Goal: Task Accomplishment & Management: Manage account settings

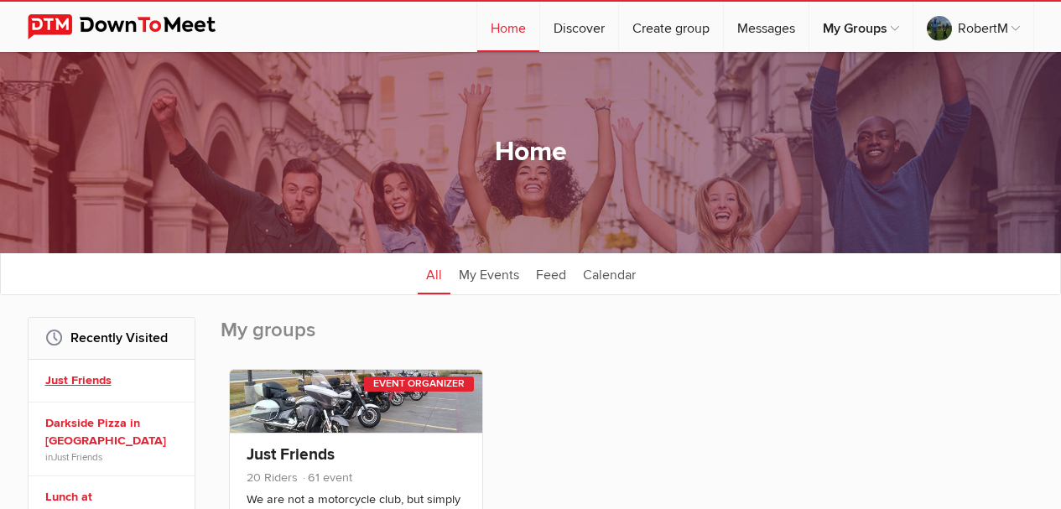
click at [56, 381] on link "Just Friends" at bounding box center [114, 380] width 138 height 18
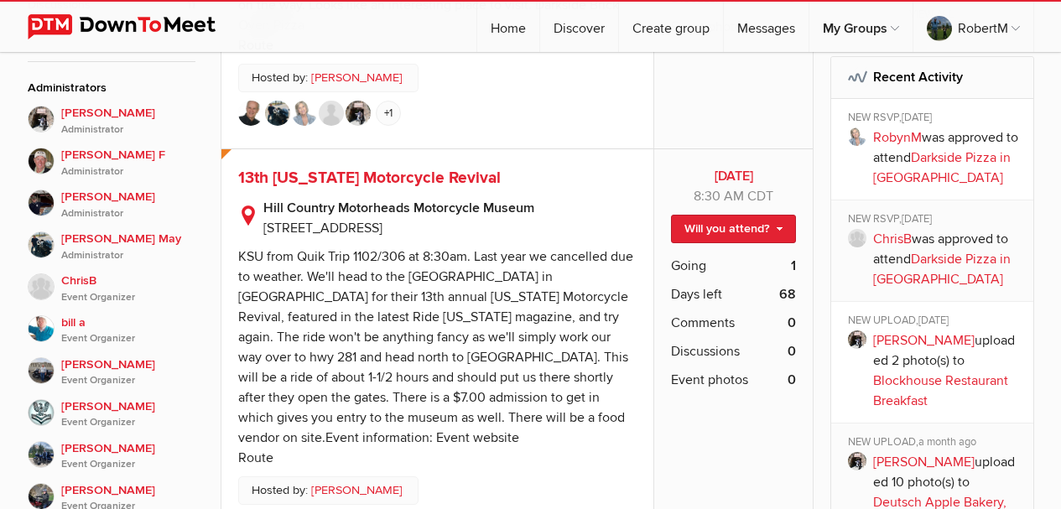
scroll to position [839, 0]
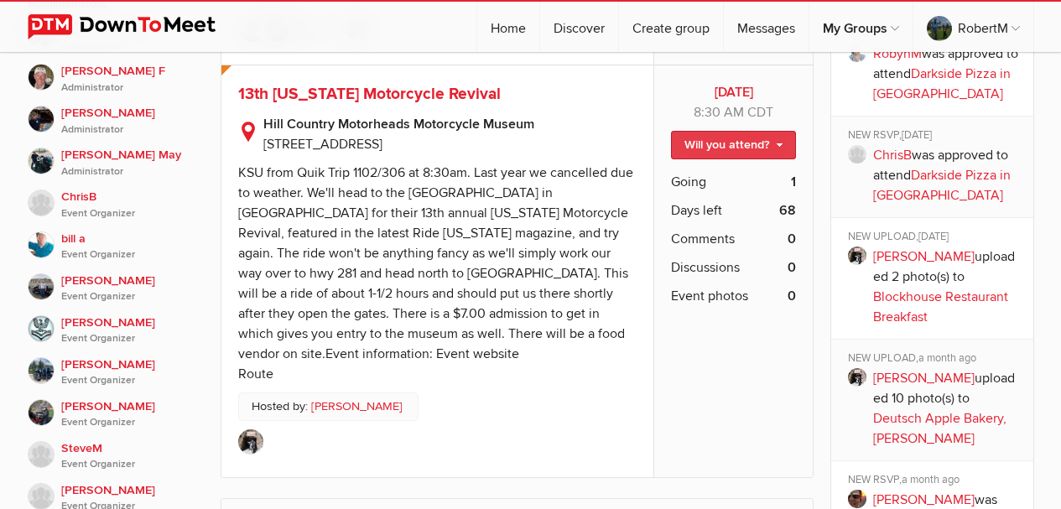
click at [780, 131] on link "Will you attend?" at bounding box center [733, 145] width 125 height 29
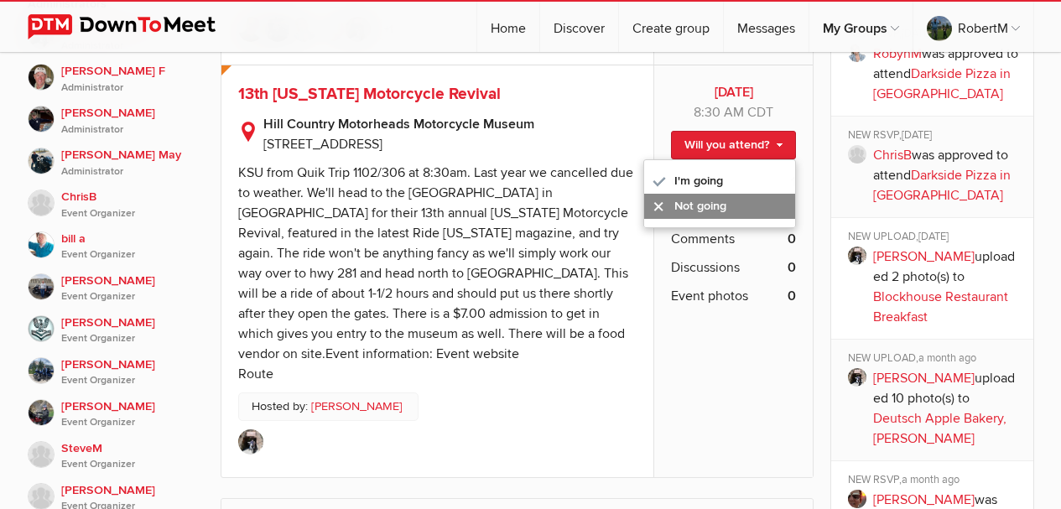
click at [695, 194] on link "Not going" at bounding box center [719, 206] width 151 height 25
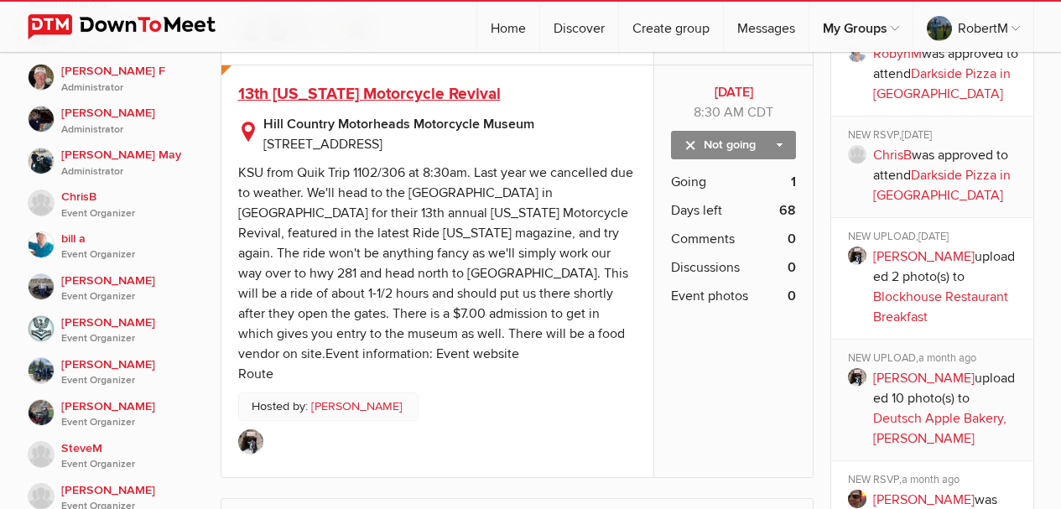
click at [428, 84] on span "13th [US_STATE] Motorcycle Revival" at bounding box center [369, 94] width 262 height 20
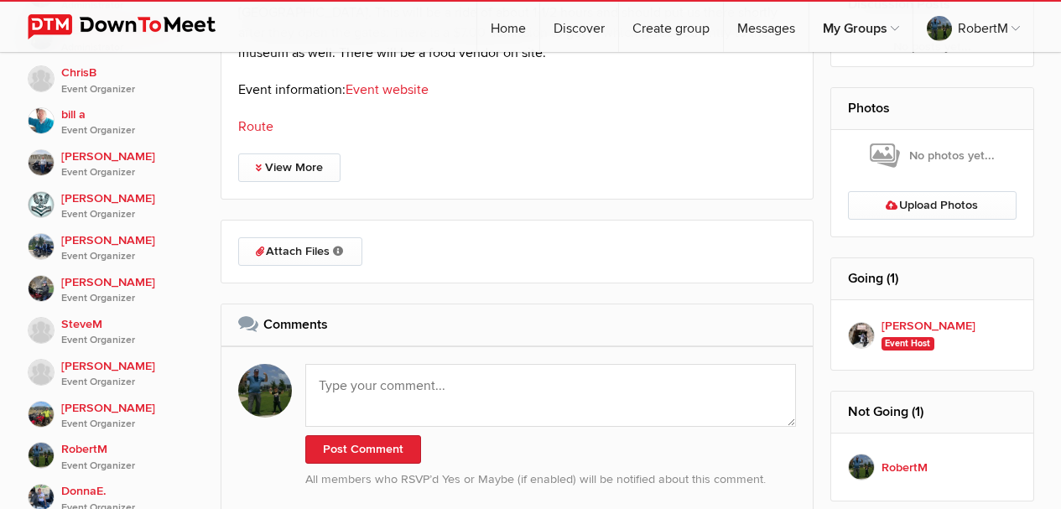
scroll to position [1006, 0]
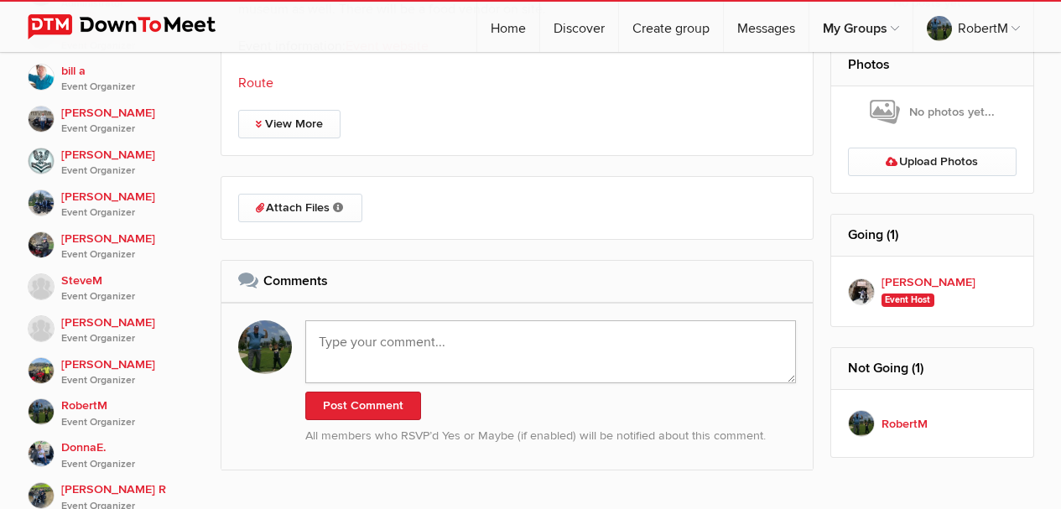
click at [346, 340] on textarea at bounding box center [550, 351] width 491 height 63
type textarea "E"
click at [410, 341] on textarea "Many elections are in progress going on" at bounding box center [550, 351] width 491 height 63
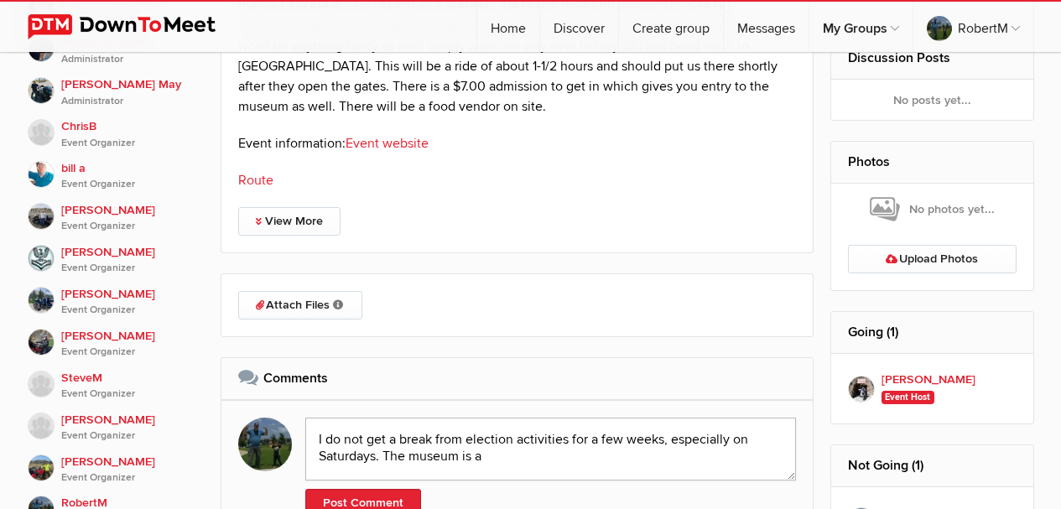
scroll to position [922, 0]
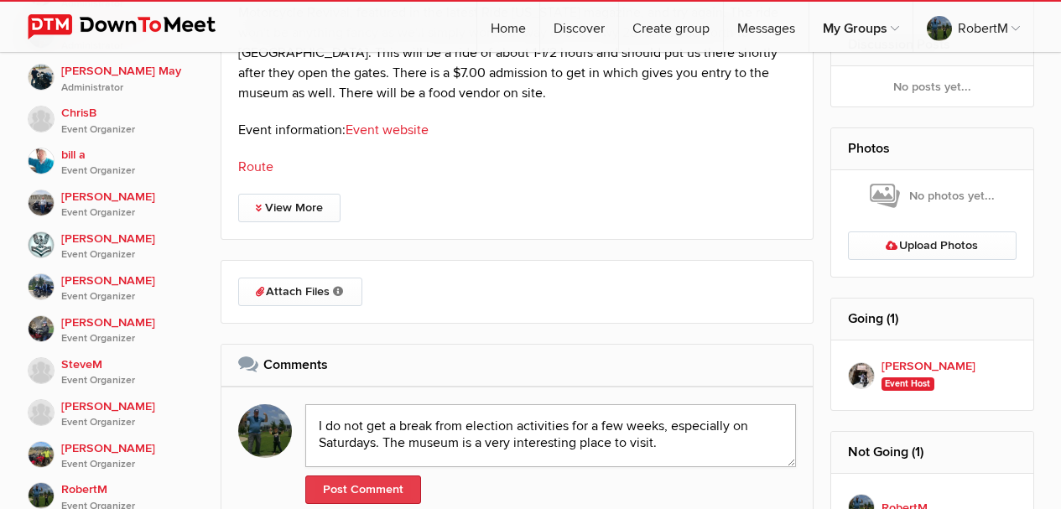
type textarea "I do not get a break from election activities for a few weeks, especially on Sa…"
click at [367, 487] on button "Post Comment" at bounding box center [363, 489] width 116 height 29
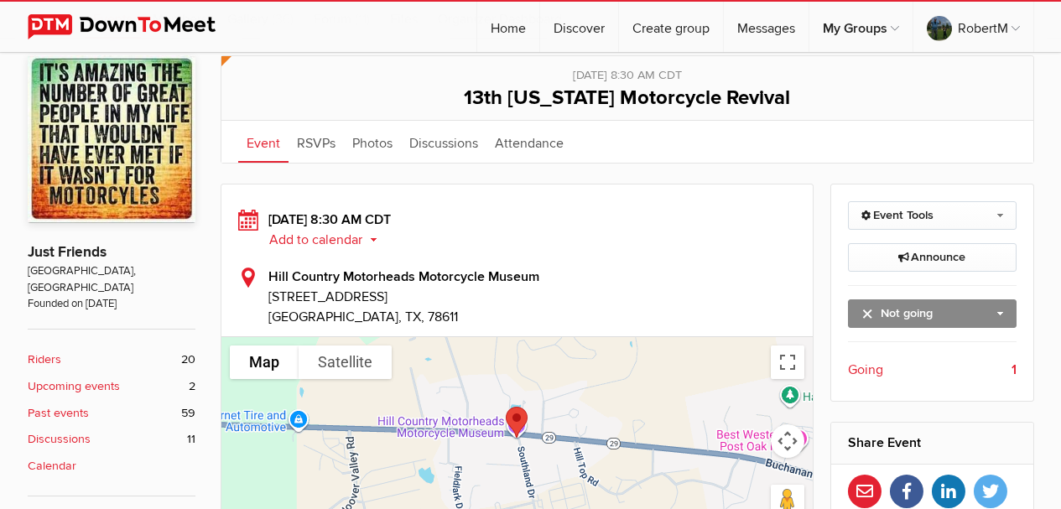
scroll to position [252, 0]
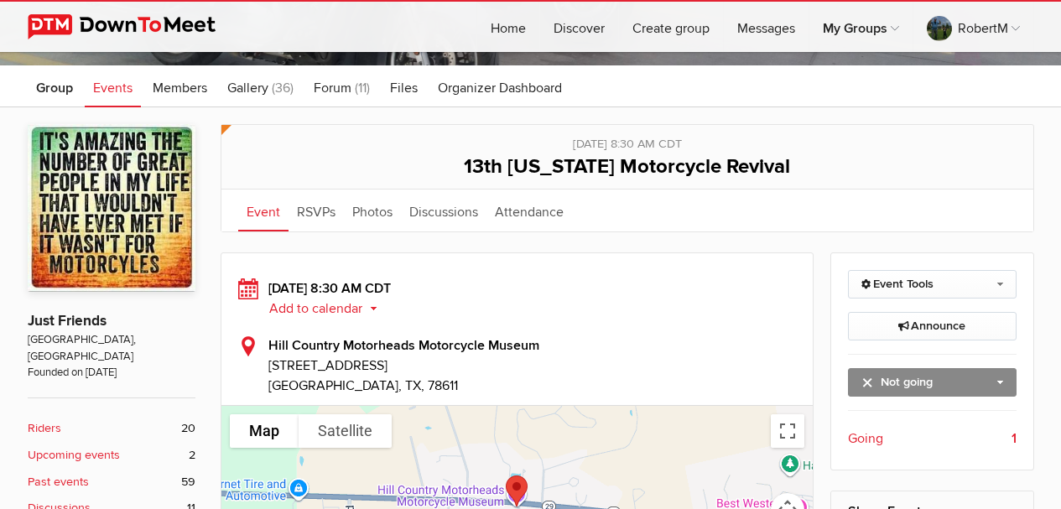
click at [52, 446] on b "Upcoming events" at bounding box center [74, 455] width 92 height 18
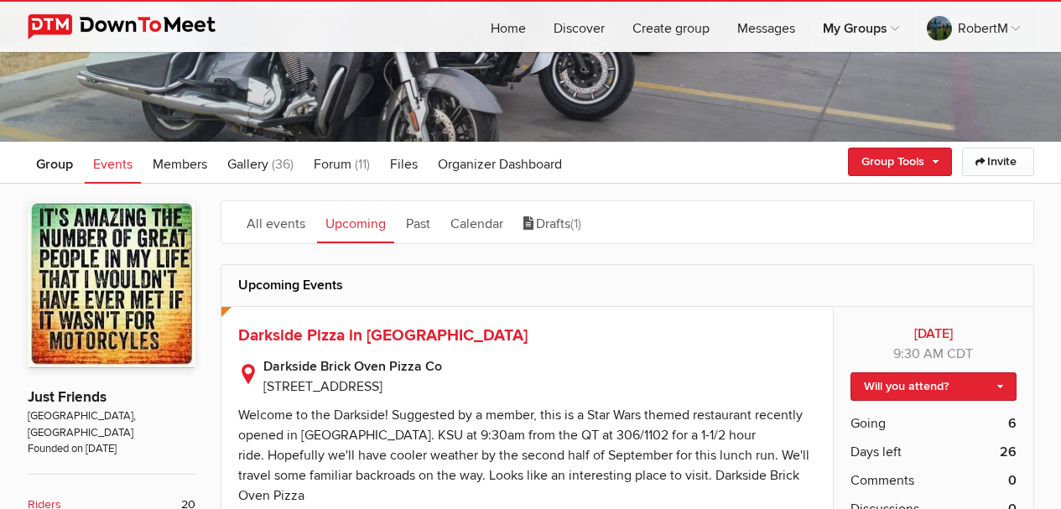
scroll to position [168, 0]
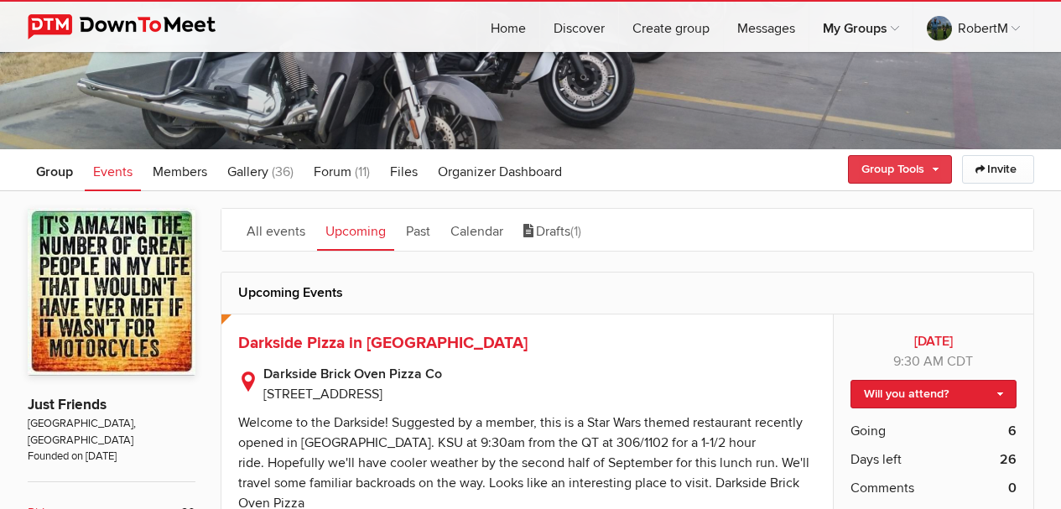
click at [873, 169] on link "Group Tools" at bounding box center [900, 169] width 104 height 29
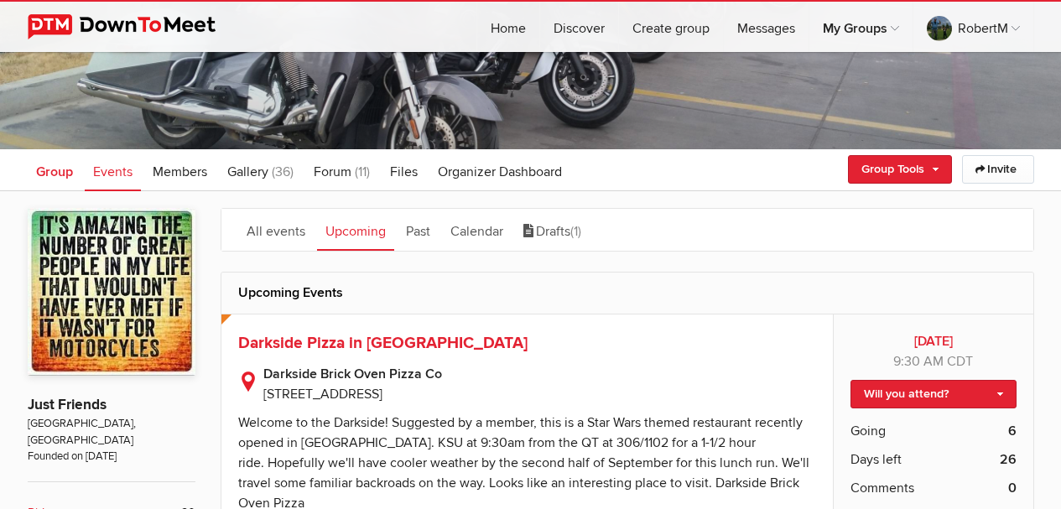
drag, startPoint x: 57, startPoint y: 172, endPoint x: 49, endPoint y: 181, distance: 12.5
click at [57, 173] on span "Group" at bounding box center [54, 172] width 37 height 17
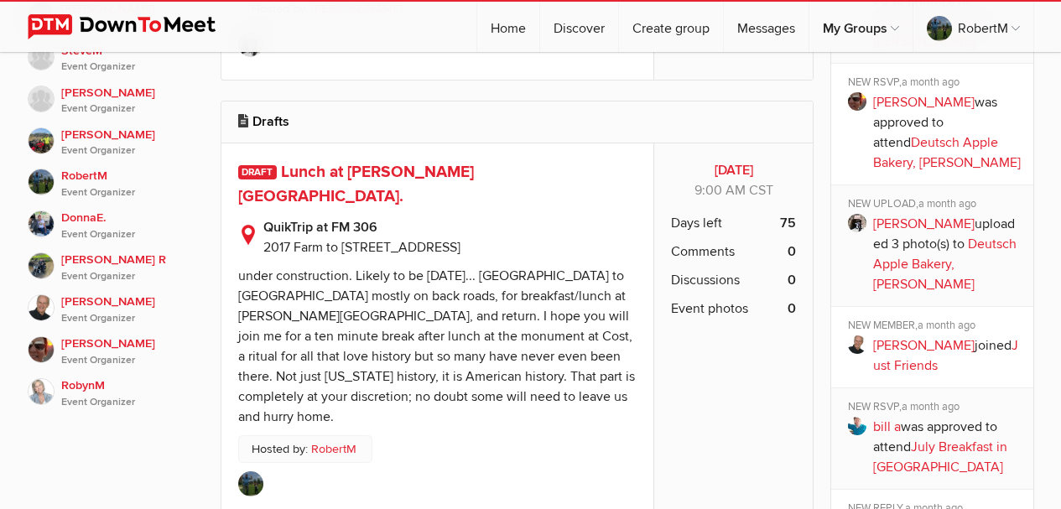
scroll to position [1258, 0]
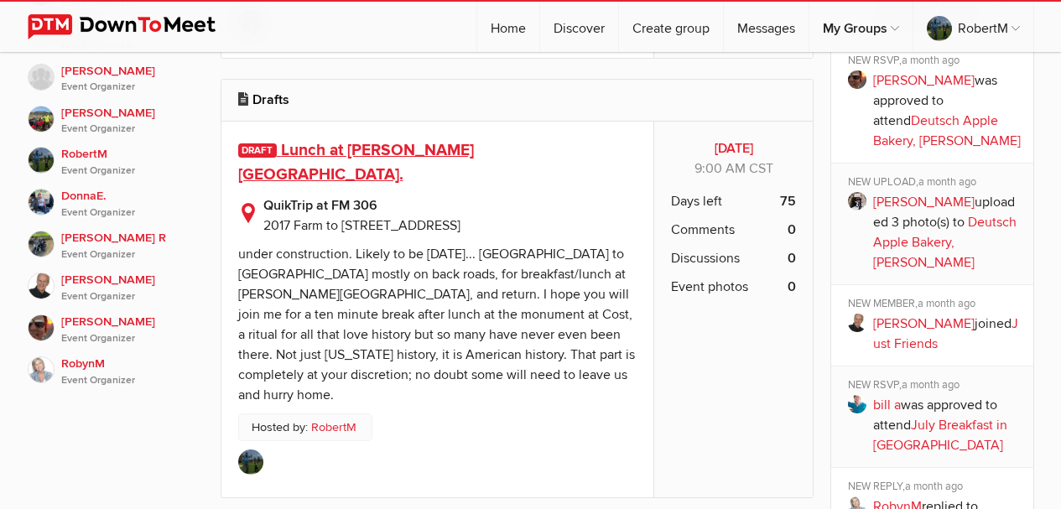
click at [437, 140] on span "Lunch at [PERSON_NAME][GEOGRAPHIC_DATA]." at bounding box center [356, 162] width 236 height 44
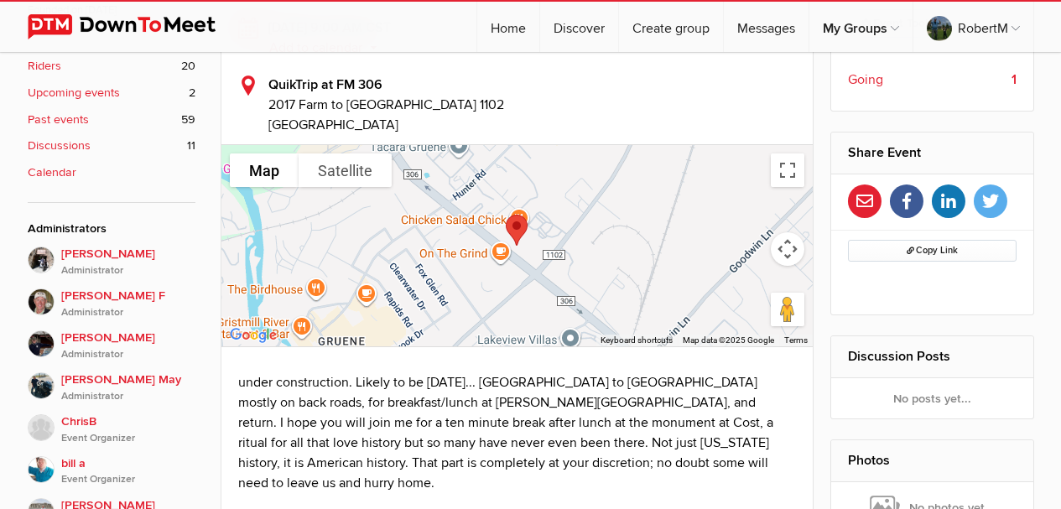
scroll to position [419, 0]
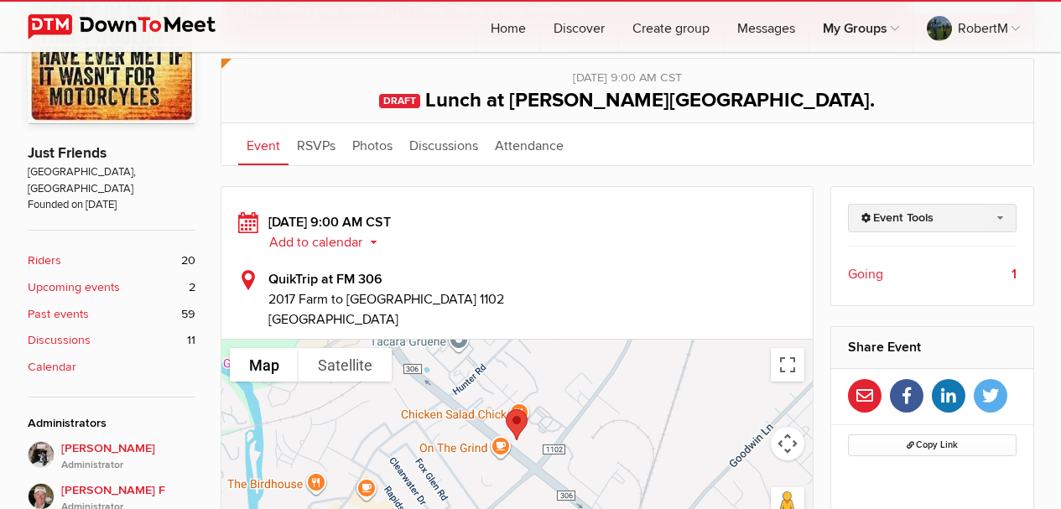
click at [1002, 221] on link "Event Tools" at bounding box center [932, 218] width 169 height 29
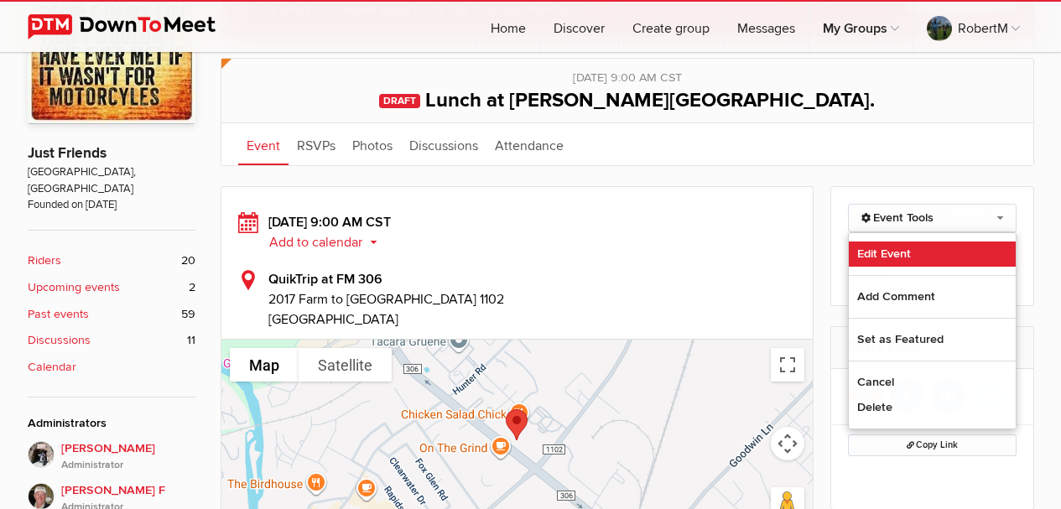
click at [906, 252] on link "Edit Event" at bounding box center [932, 253] width 167 height 25
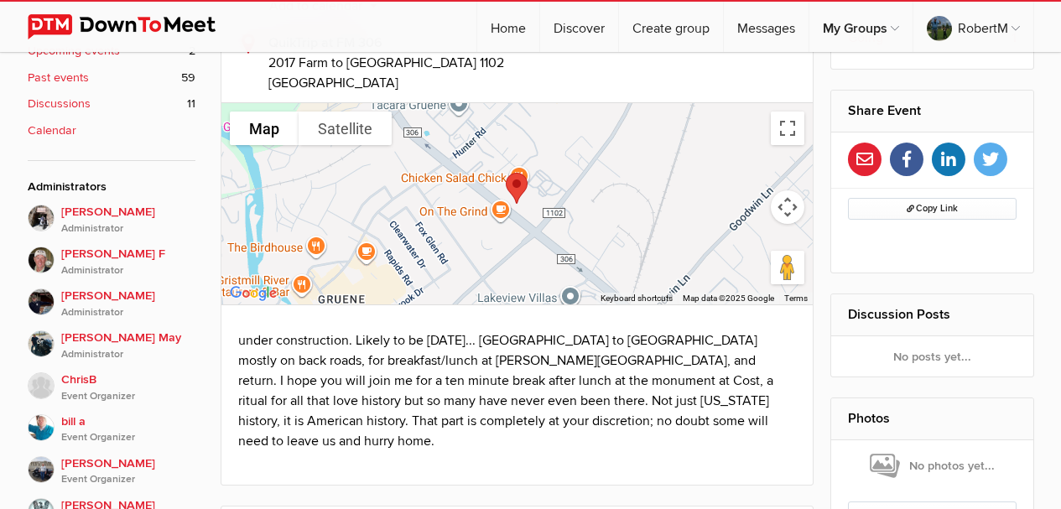
scroll to position [611, 0]
select select "9:00:00"
select select "[GEOGRAPHIC_DATA]"
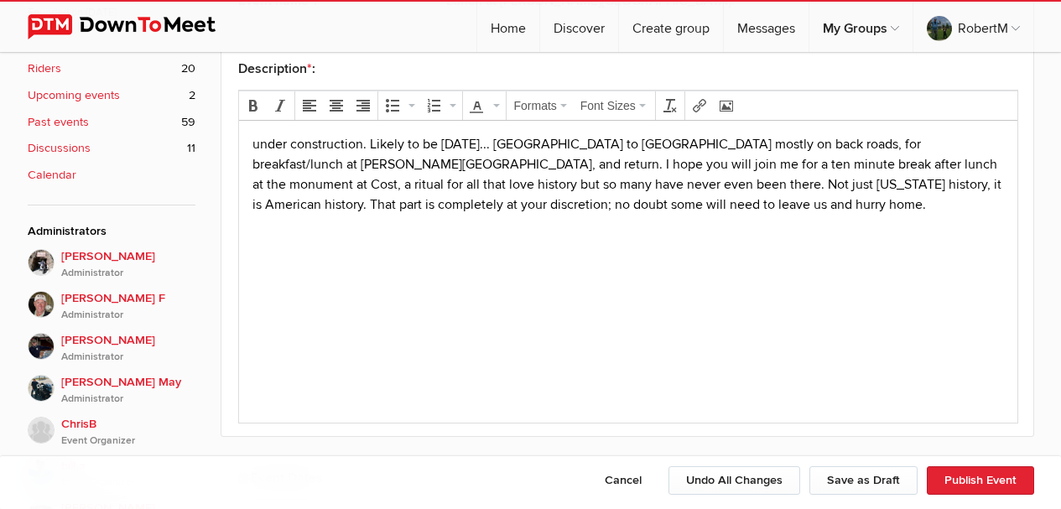
scroll to position [0, 0]
click at [526, 143] on p "under construction. Likely to be [DATE]... [GEOGRAPHIC_DATA] to [GEOGRAPHIC_DAT…" at bounding box center [627, 173] width 751 height 80
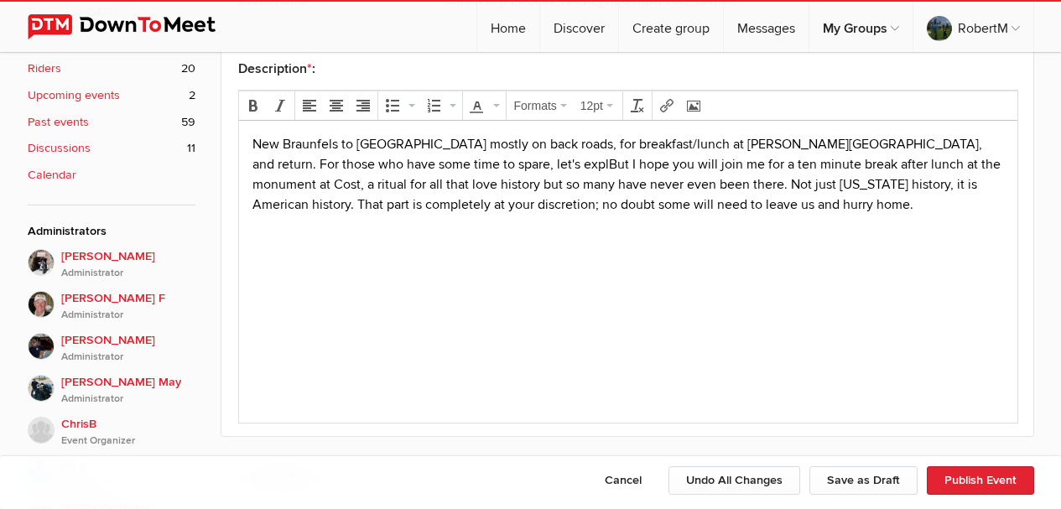
click at [538, 276] on html "New Braunfels to [GEOGRAPHIC_DATA] mostly on back roads, for breakfast/lunch at…" at bounding box center [627, 198] width 778 height 156
click at [349, 163] on p "New Braunfels to [GEOGRAPHIC_DATA] mostly on back roads, for breakfast/lunch at…" at bounding box center [627, 173] width 751 height 80
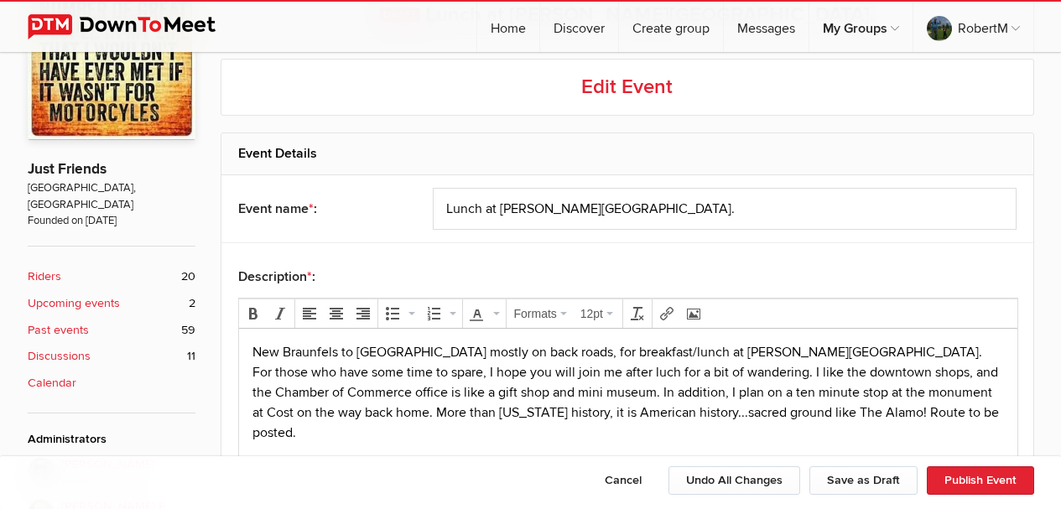
scroll to position [444, 0]
